Goal: Navigation & Orientation: Find specific page/section

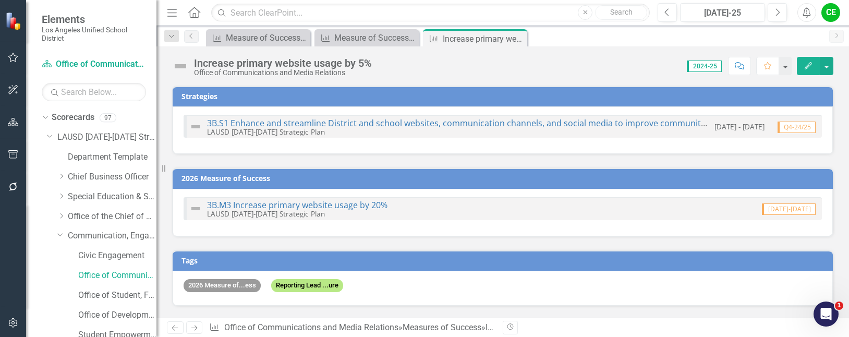
scroll to position [848, 0]
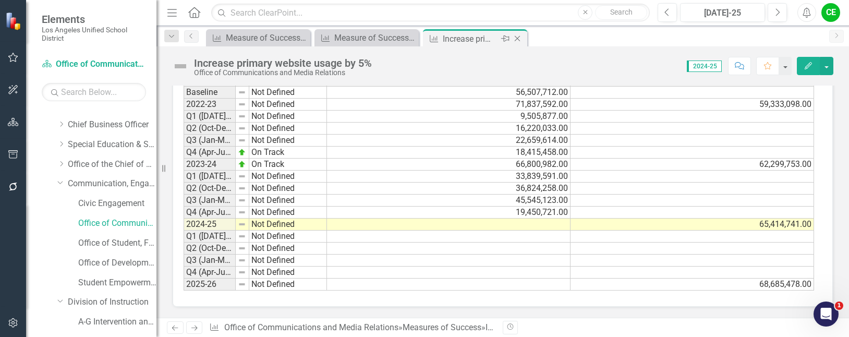
click at [517, 37] on icon "Close" at bounding box center [517, 38] width 10 height 8
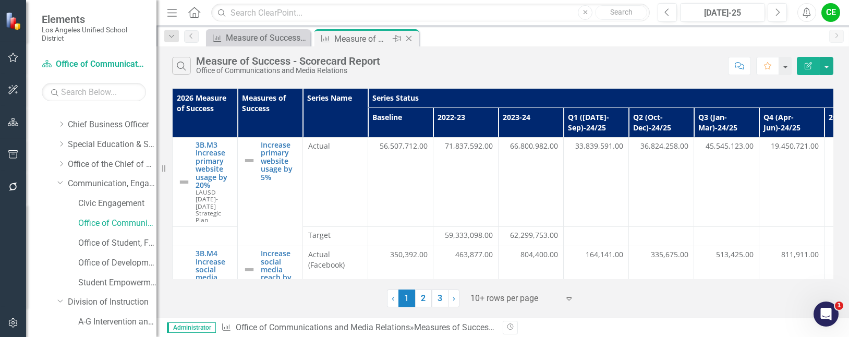
click at [409, 38] on icon "Close" at bounding box center [409, 38] width 10 height 8
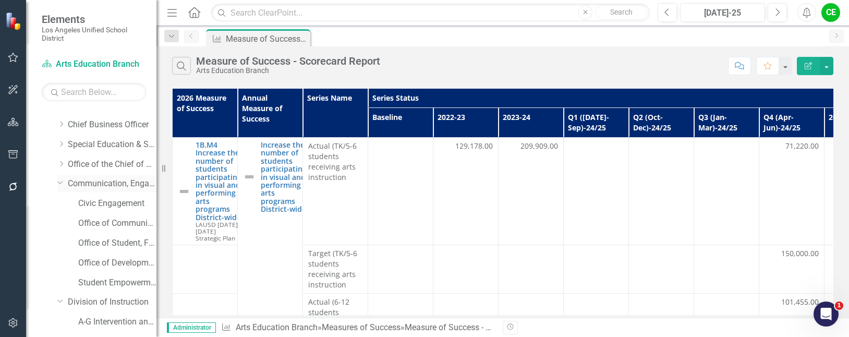
click at [58, 182] on icon "Dropdown" at bounding box center [60, 182] width 6 height 8
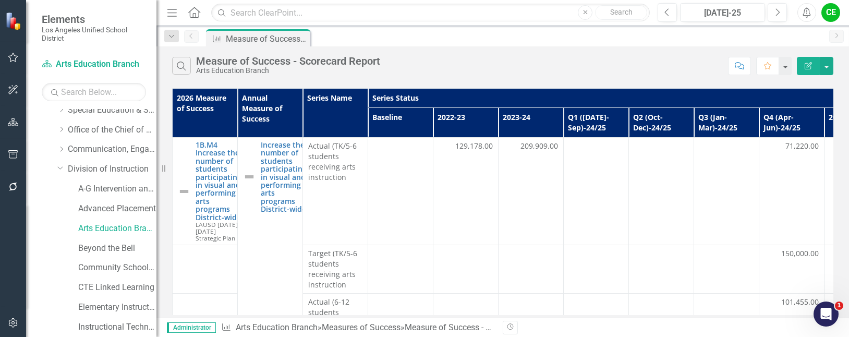
scroll to position [104, 0]
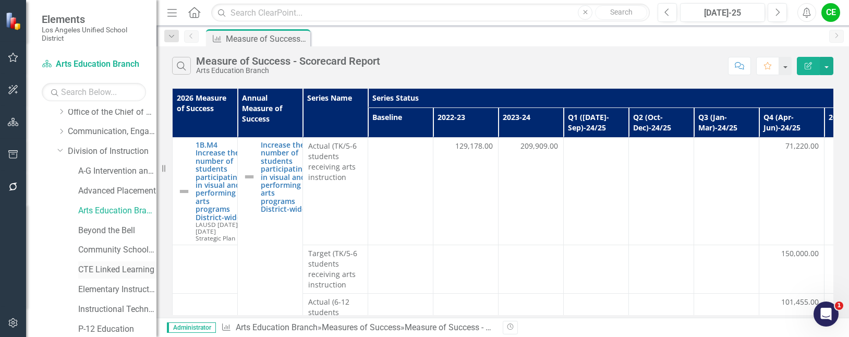
click at [95, 272] on link "CTE Linked Learning" at bounding box center [117, 270] width 78 height 12
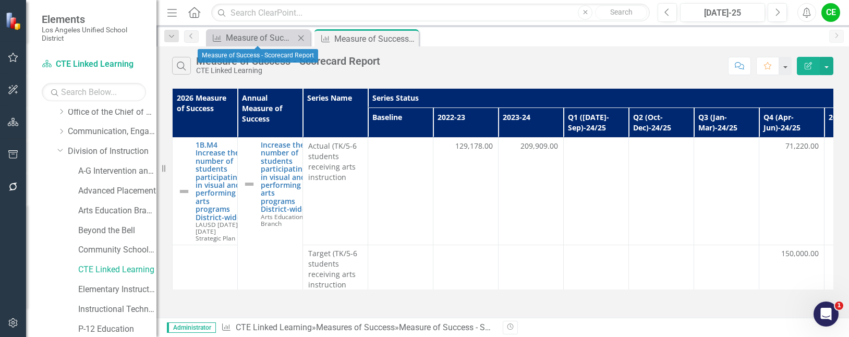
click at [302, 37] on icon "Close" at bounding box center [301, 38] width 10 height 8
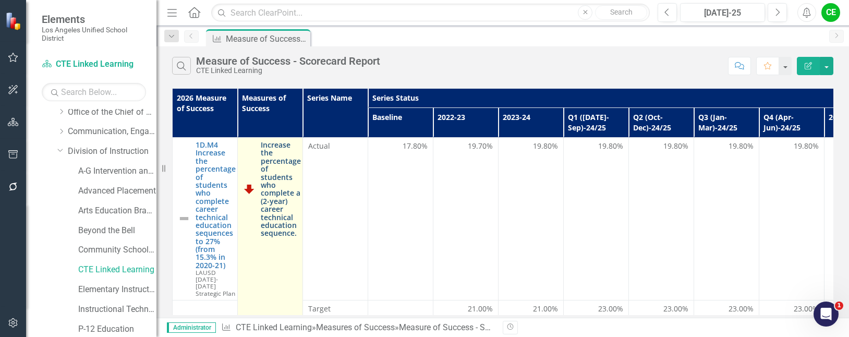
click at [270, 160] on link "Increase the percentage of students who complete a (2-year) career technical ed…" at bounding box center [281, 189] width 40 height 96
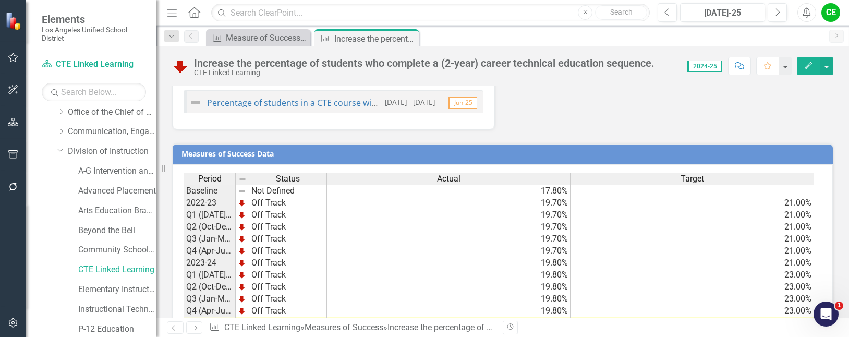
scroll to position [932, 0]
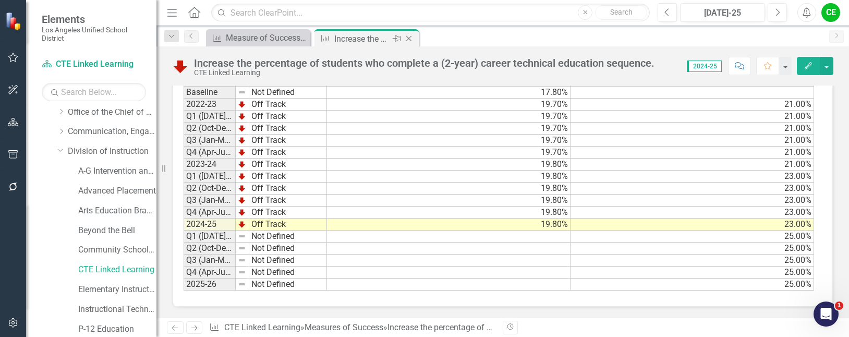
click at [411, 35] on icon "Close" at bounding box center [409, 38] width 10 height 8
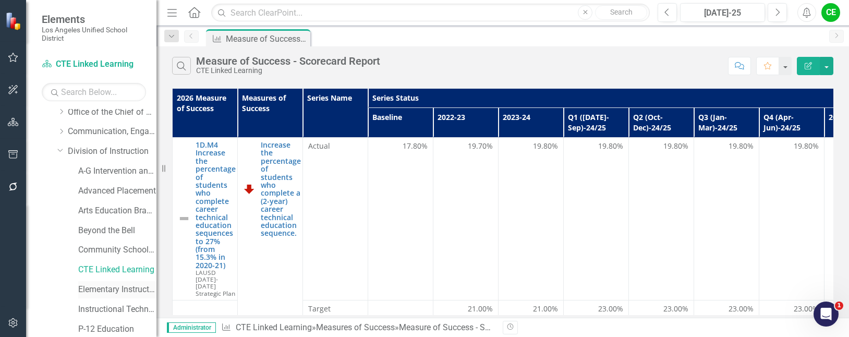
click at [103, 287] on link "Elementary Instruction" at bounding box center [117, 290] width 78 height 12
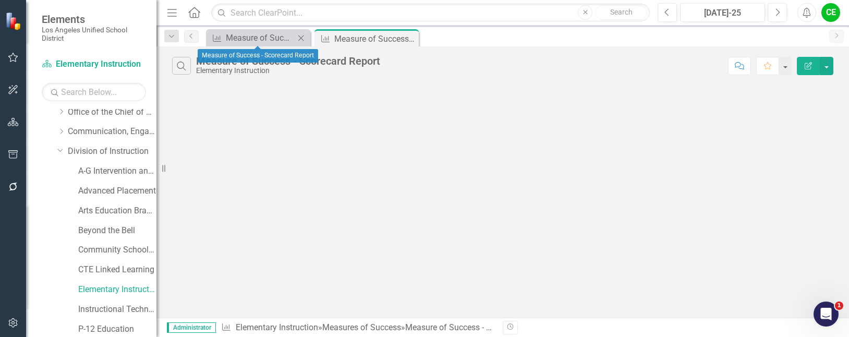
click at [300, 37] on icon "Close" at bounding box center [301, 38] width 10 height 8
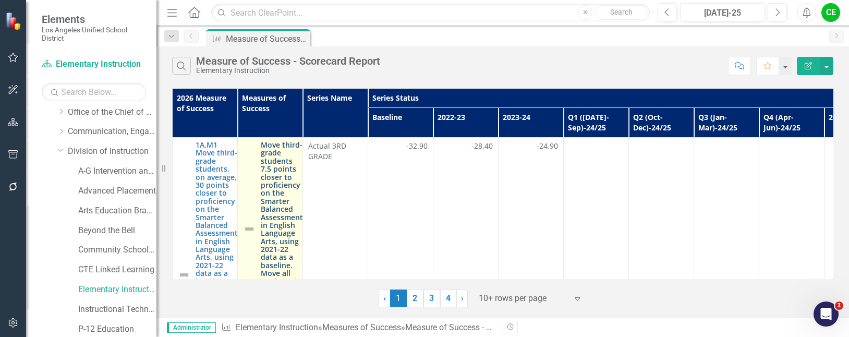
click at [279, 178] on link "Move third-grade students 7.5 points closer to proficiency on the Smarter Balan…" at bounding box center [282, 229] width 42 height 177
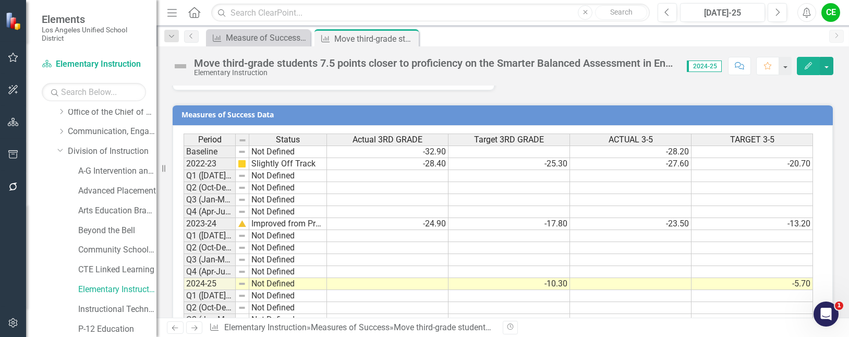
scroll to position [1588, 0]
